Goal: Task Accomplishment & Management: Manage account settings

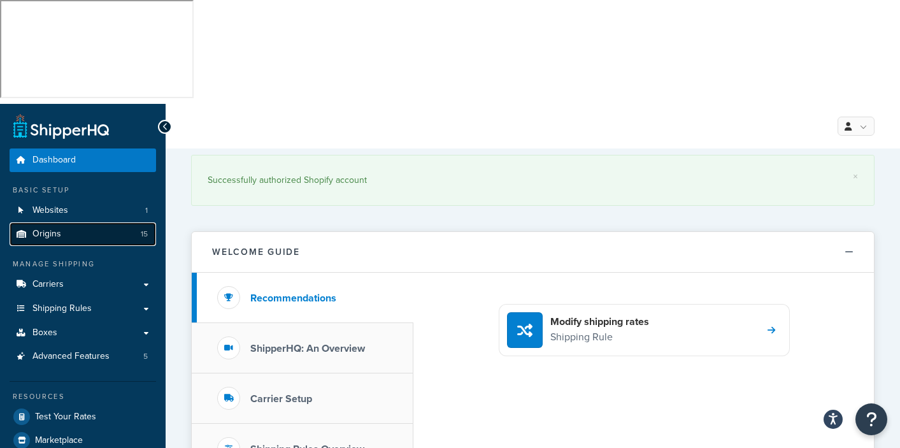
click at [48, 229] on span "Origins" at bounding box center [46, 234] width 29 height 11
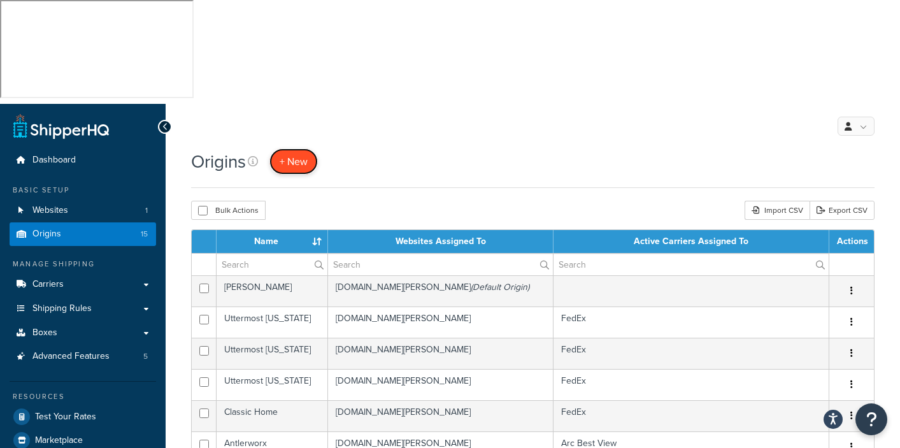
click at [309, 148] on link "+ New" at bounding box center [293, 161] width 48 height 26
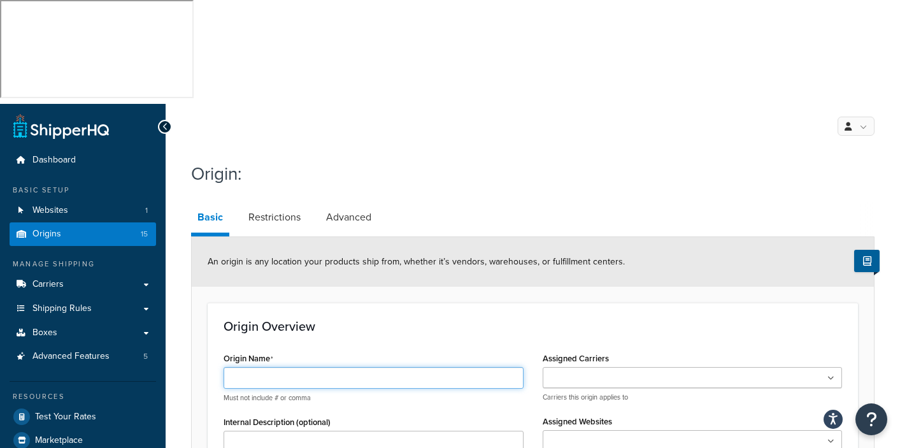
click at [253, 367] on input "Origin Name" at bounding box center [374, 378] width 300 height 22
type input "Elakai"
click at [591, 371] on input "Assigned Carriers" at bounding box center [602, 378] width 113 height 14
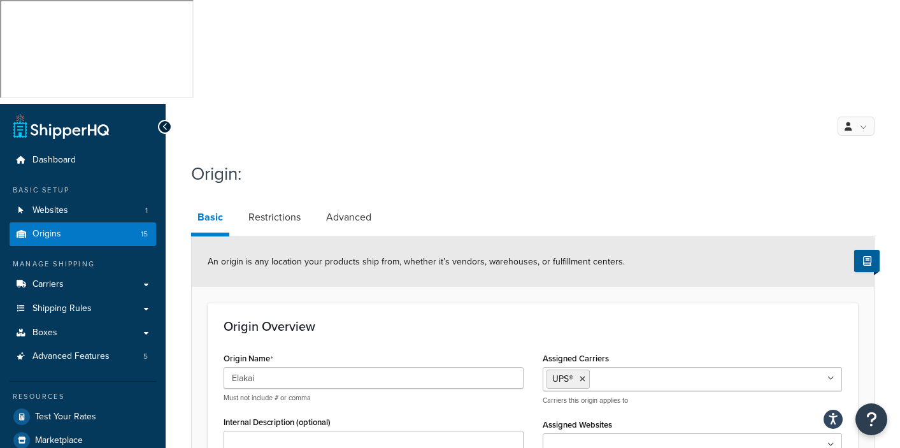
click at [443, 302] on div "Origin Overview Origin Name Elakai Must not include # or comma Internal Descrip…" at bounding box center [533, 402] width 650 height 200
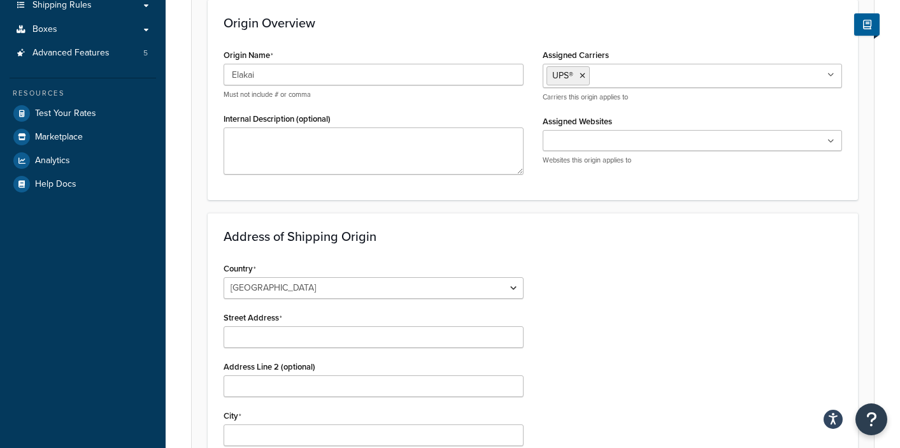
scroll to position [556, 0]
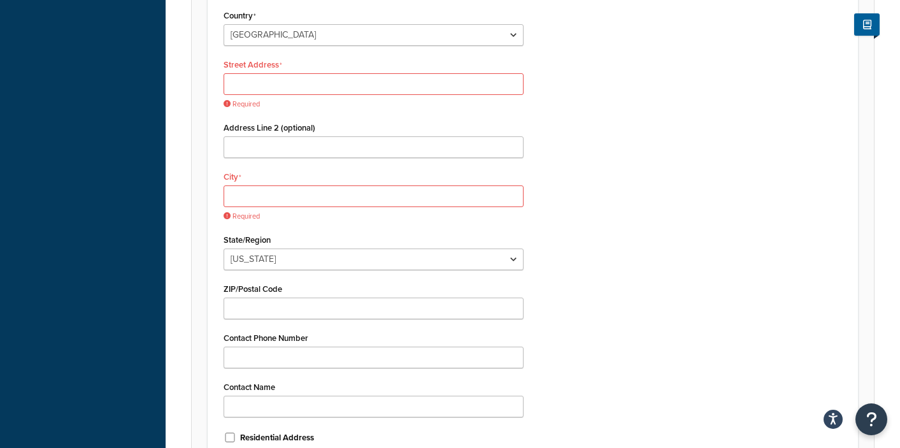
click at [602, 297] on div "Country United States United Kingdom Afghanistan Åland Islands Albania Algeria …" at bounding box center [532, 231] width 637 height 450
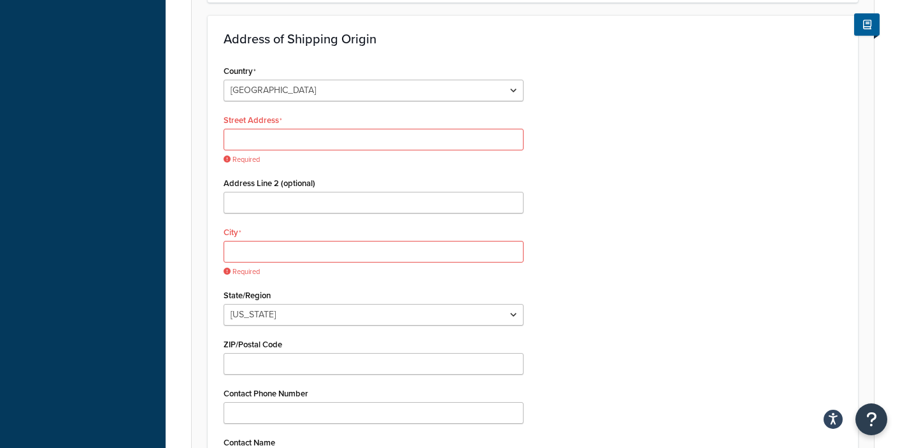
scroll to position [297, 0]
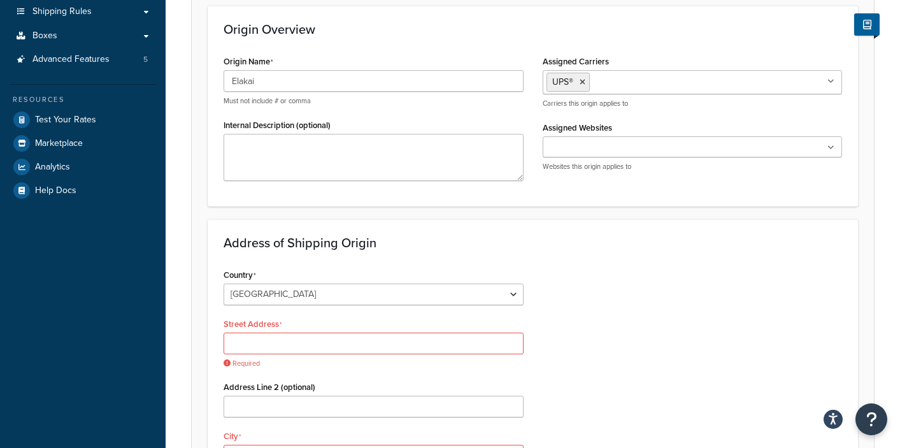
drag, startPoint x: 689, startPoint y: 284, endPoint x: 686, endPoint y: 146, distance: 137.6
click at [266, 332] on input "Street Address" at bounding box center [374, 343] width 300 height 22
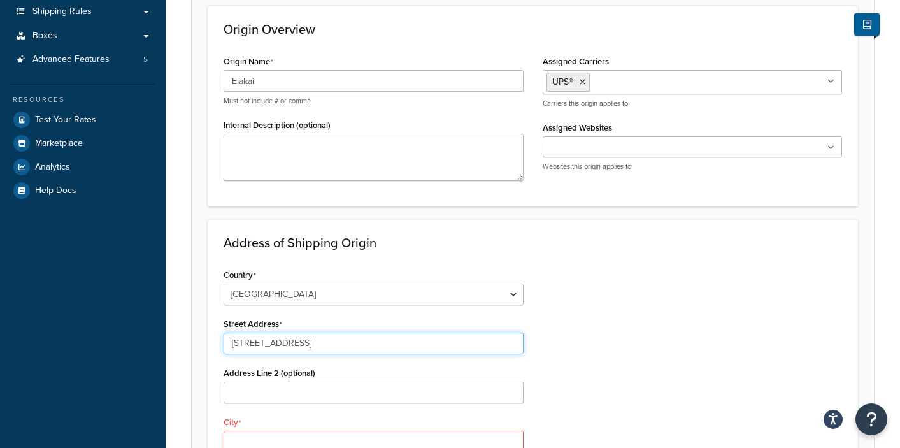
type input "110 Pearl Street"
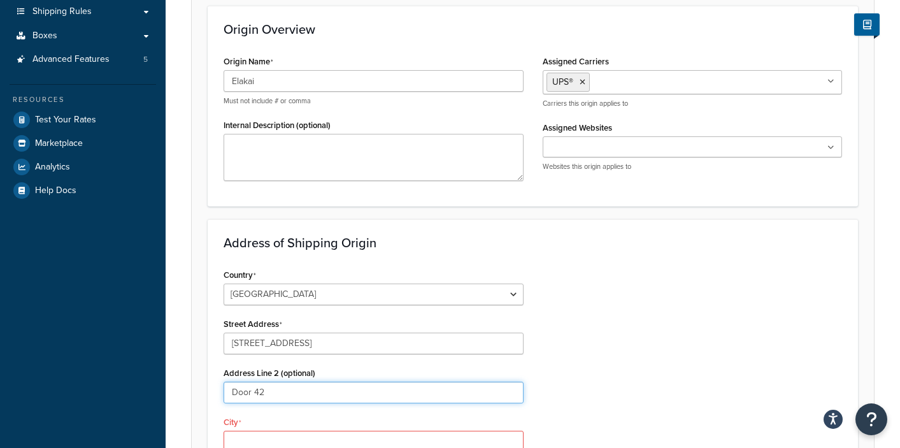
type input "Door 42"
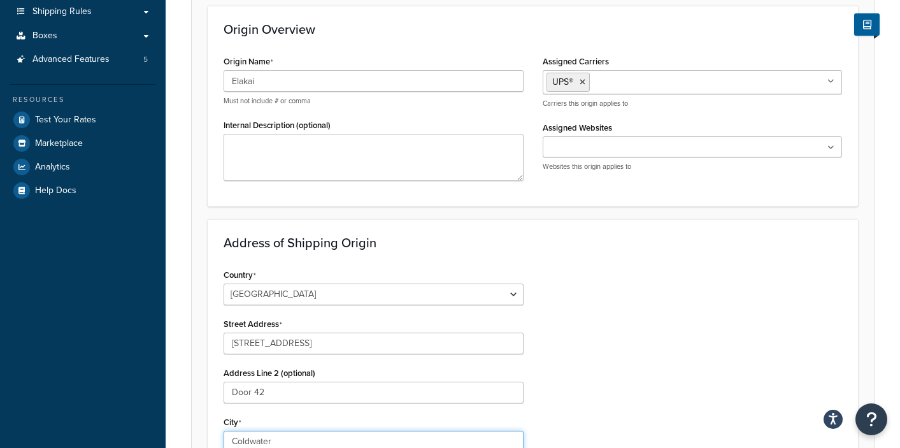
type input "Coldwater"
select select "35"
type input "45828"
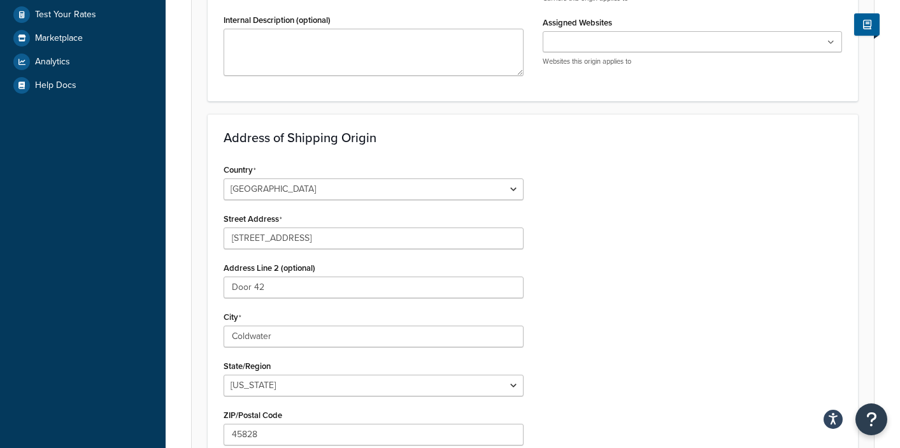
scroll to position [564, 0]
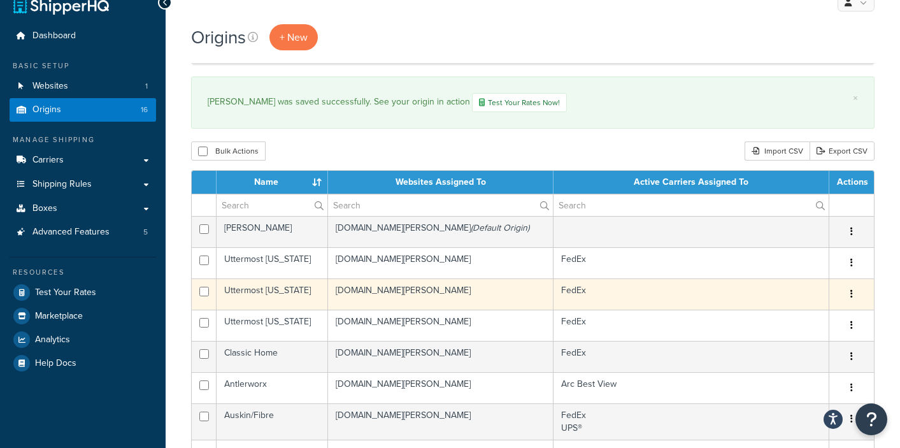
scroll to position [217, 0]
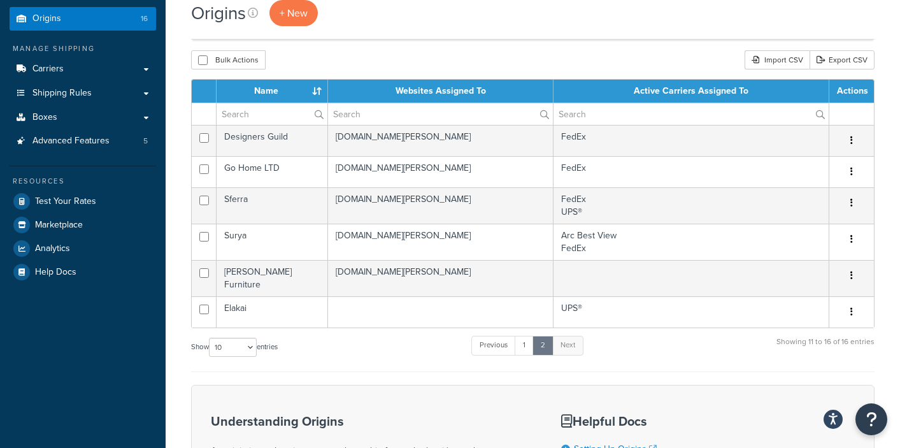
scroll to position [215, 0]
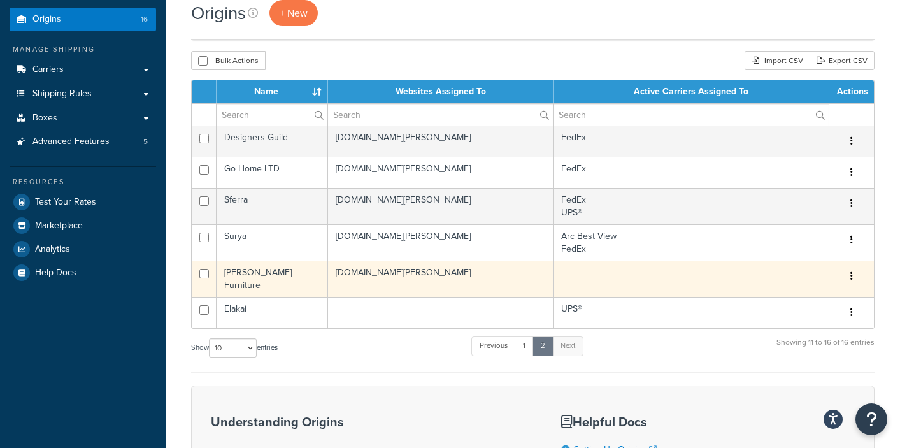
click at [594, 260] on td at bounding box center [691, 278] width 276 height 36
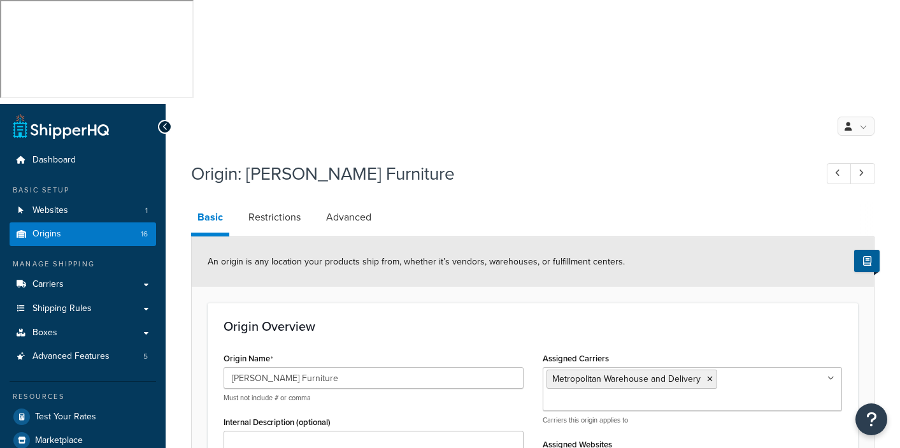
select select "5"
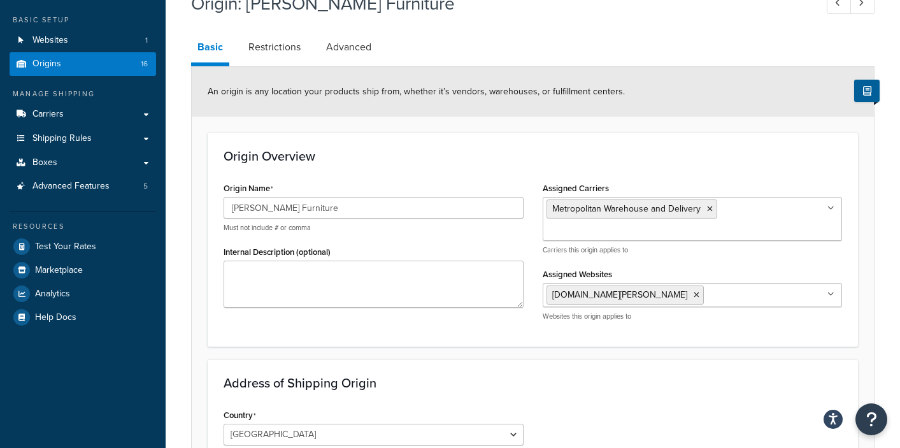
scroll to position [55, 0]
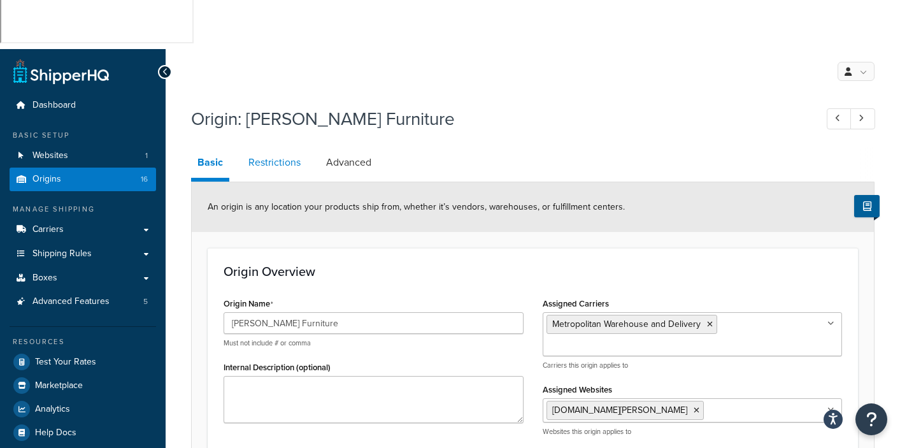
click at [273, 147] on link "Restrictions" at bounding box center [274, 162] width 65 height 31
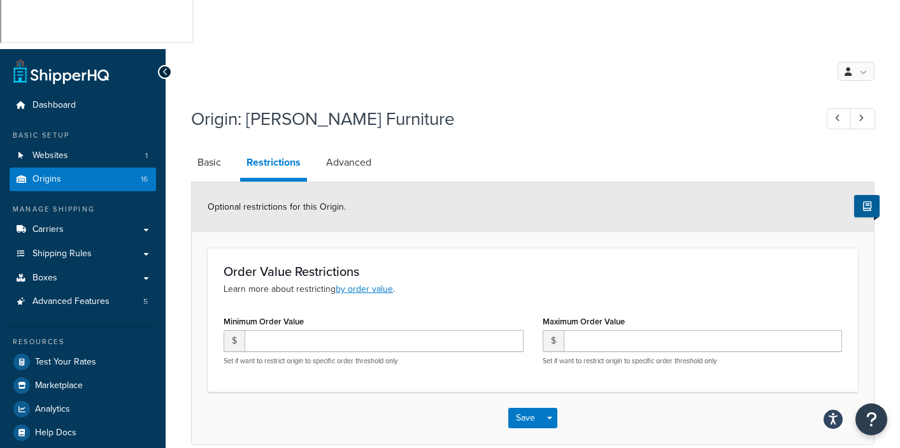
scroll to position [11, 0]
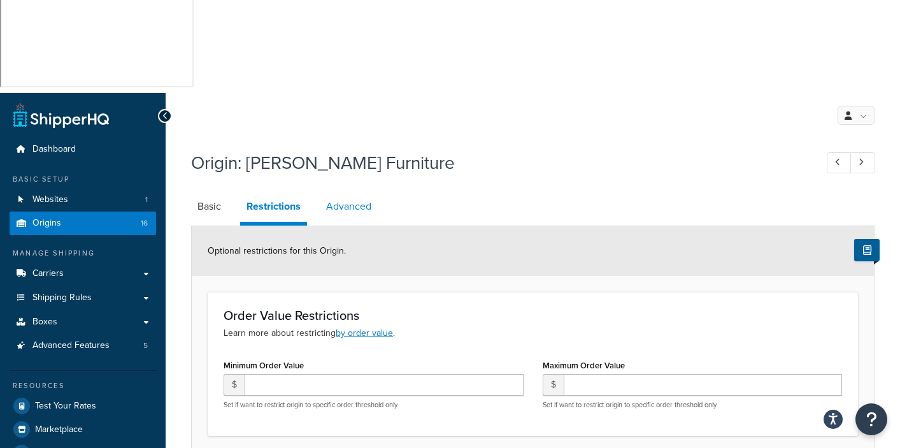
click at [346, 191] on link "Advanced" at bounding box center [349, 206] width 58 height 31
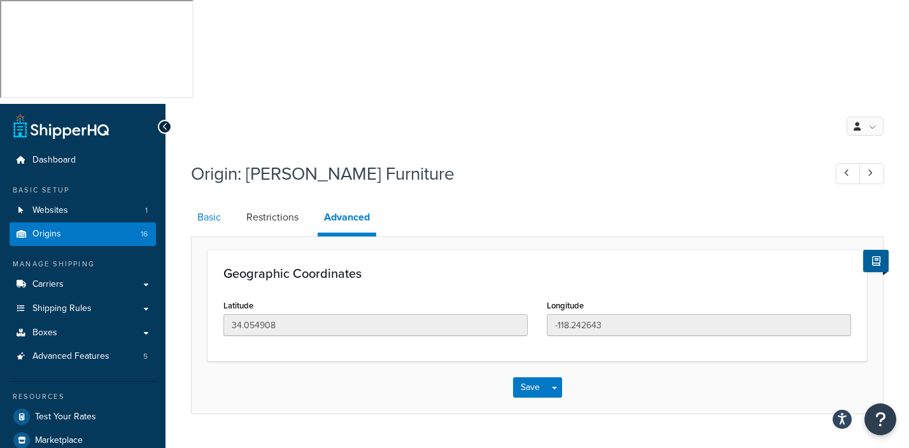
click at [219, 202] on link "Basic" at bounding box center [209, 217] width 36 height 31
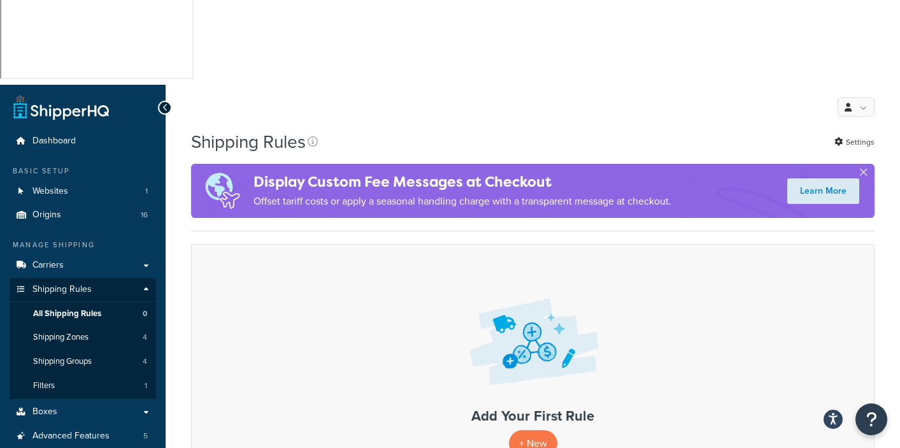
scroll to position [14, 0]
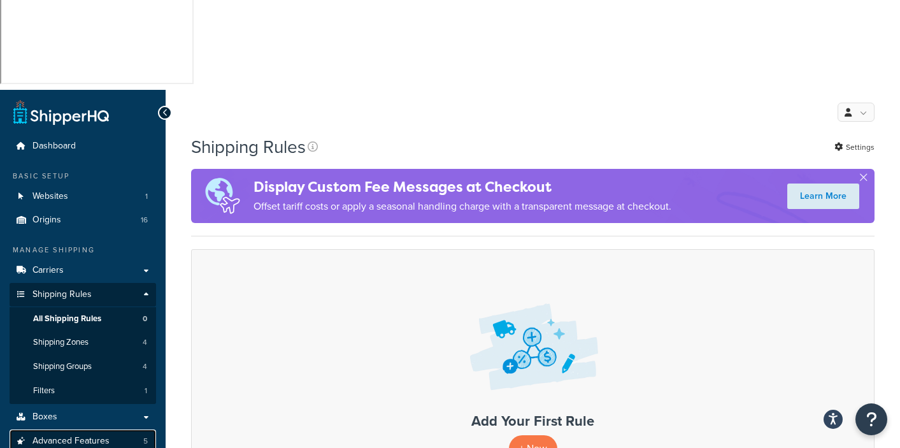
click at [61, 436] on span "Advanced Features" at bounding box center [70, 441] width 77 height 11
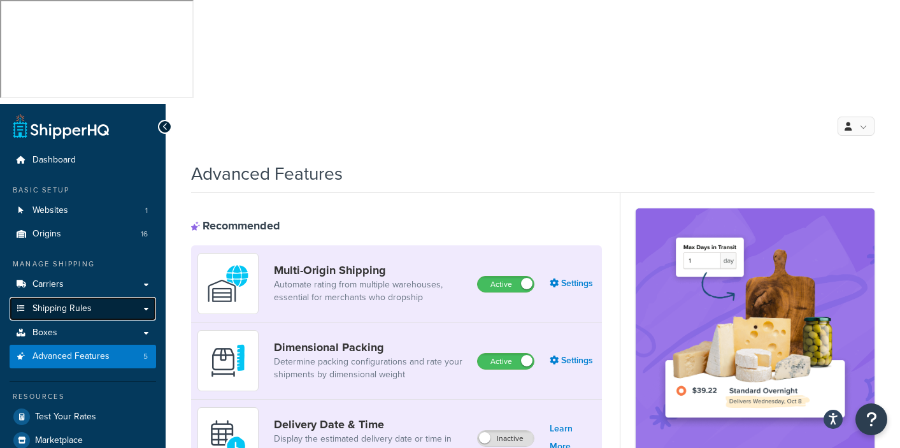
click at [148, 297] on link "Shipping Rules" at bounding box center [83, 309] width 146 height 24
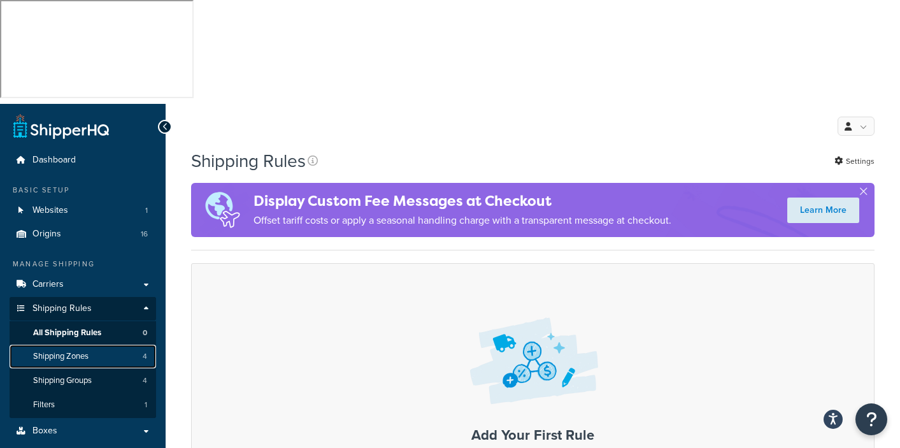
click at [73, 351] on span "Shipping Zones" at bounding box center [60, 356] width 55 height 11
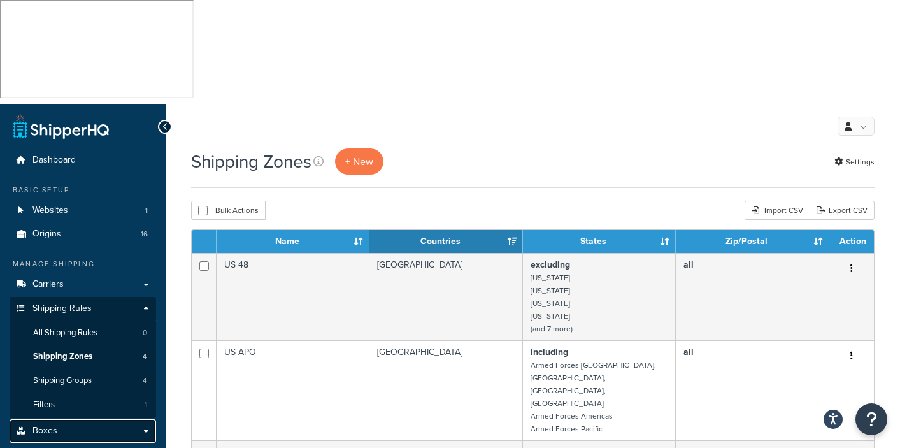
click at [46, 425] on span "Boxes" at bounding box center [44, 430] width 25 height 11
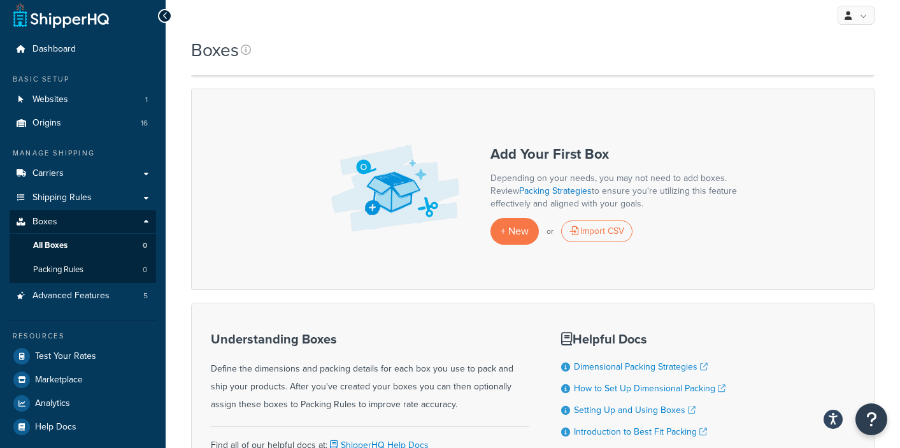
scroll to position [111, 0]
click at [62, 290] on span "Advanced Features" at bounding box center [70, 295] width 77 height 11
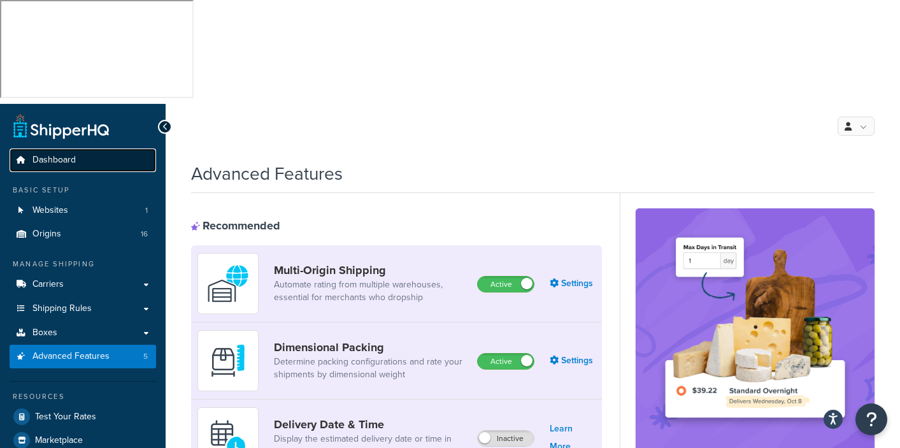
click at [72, 155] on span "Dashboard" at bounding box center [53, 160] width 43 height 11
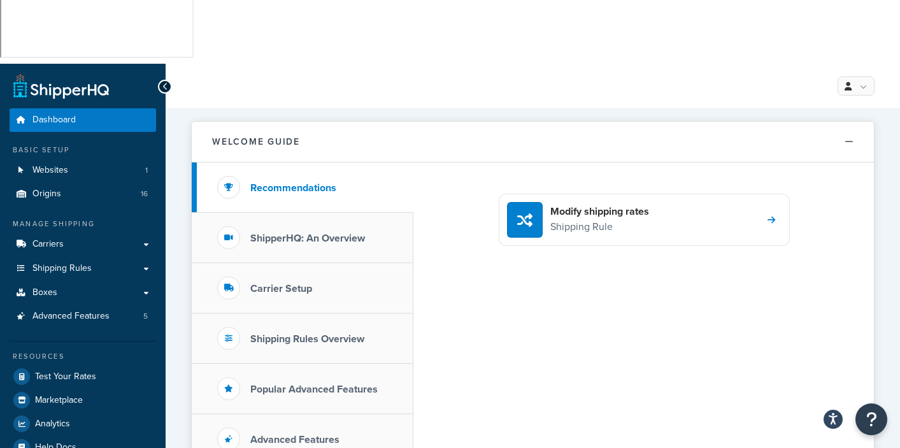
scroll to position [199, 0]
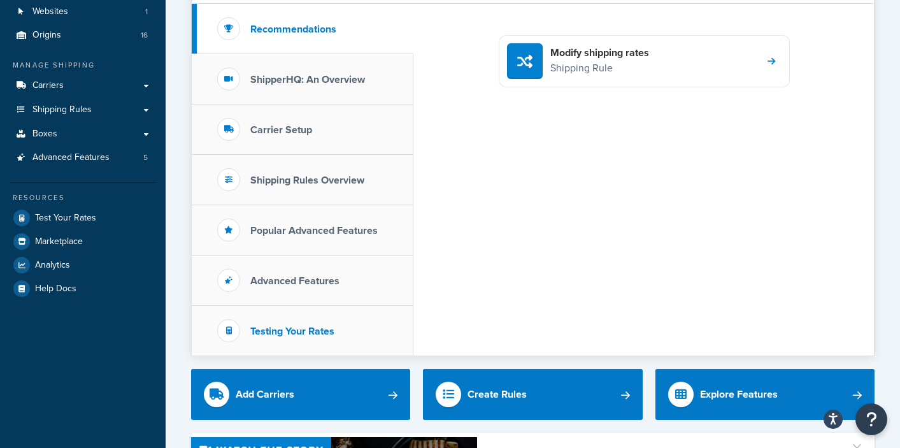
click at [288, 325] on h3 "Testing Your Rates" at bounding box center [292, 330] width 84 height 11
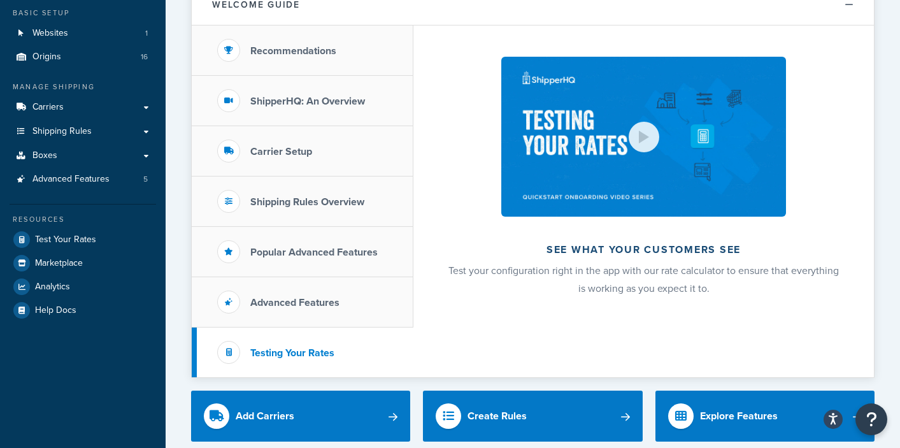
scroll to position [83, 0]
